Goal: Task Accomplishment & Management: Complete application form

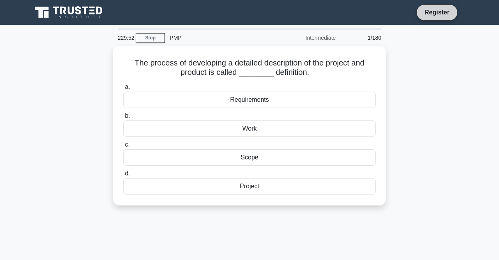
click at [435, 10] on link "Register" at bounding box center [437, 12] width 34 height 10
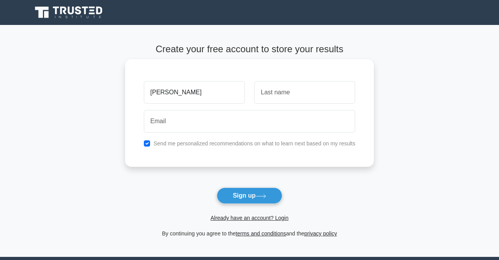
type input "[PERSON_NAME]"
click at [346, 91] on input "text" at bounding box center [304, 92] width 101 height 23
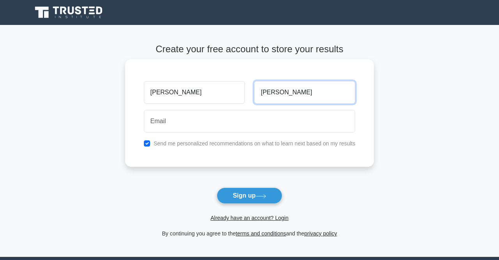
type input "[PERSON_NAME]"
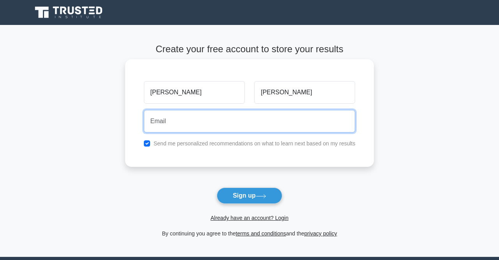
click at [298, 118] on input "email" at bounding box center [250, 121] width 212 height 23
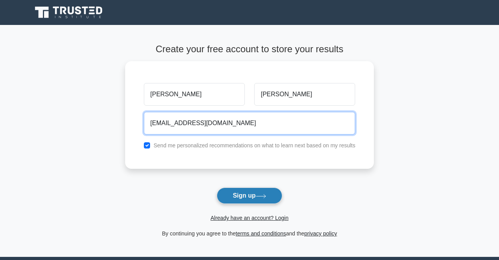
type input "[EMAIL_ADDRESS][DOMAIN_NAME]"
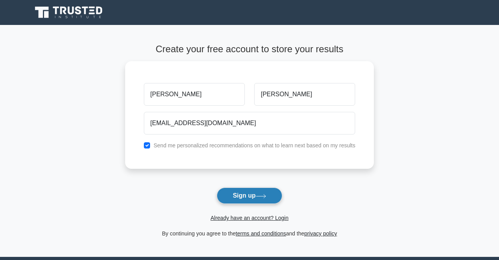
click at [263, 200] on button "Sign up" at bounding box center [250, 196] width 66 height 16
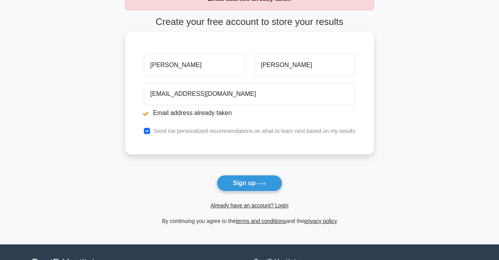
scroll to position [57, 0]
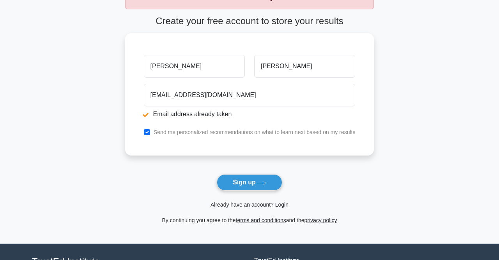
click at [260, 206] on link "Already have an account? Login" at bounding box center [250, 205] width 78 height 6
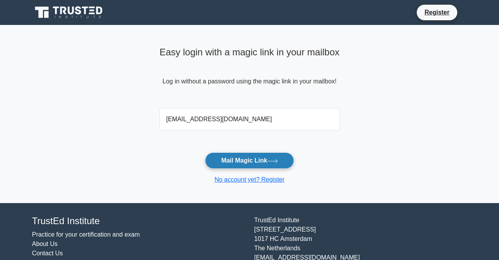
type input "harrietofori12@gmail.com"
click at [239, 158] on button "Mail Magic Link" at bounding box center [249, 161] width 89 height 16
